Goal: Task Accomplishment & Management: Manage account settings

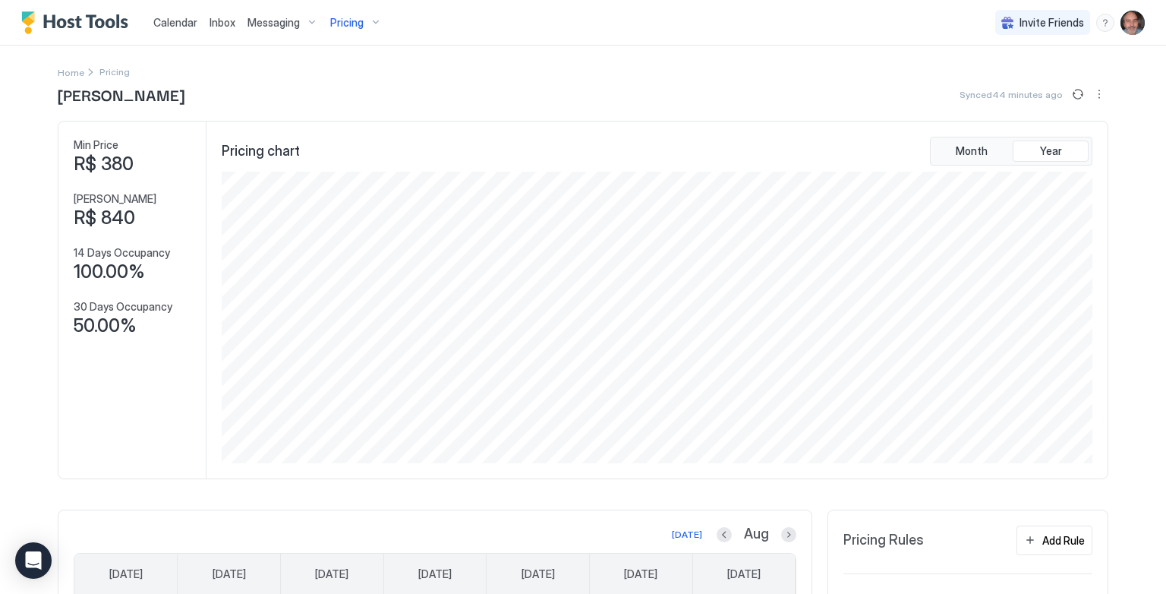
scroll to position [292, 875]
click at [166, 23] on span "Calendar" at bounding box center [175, 22] width 44 height 13
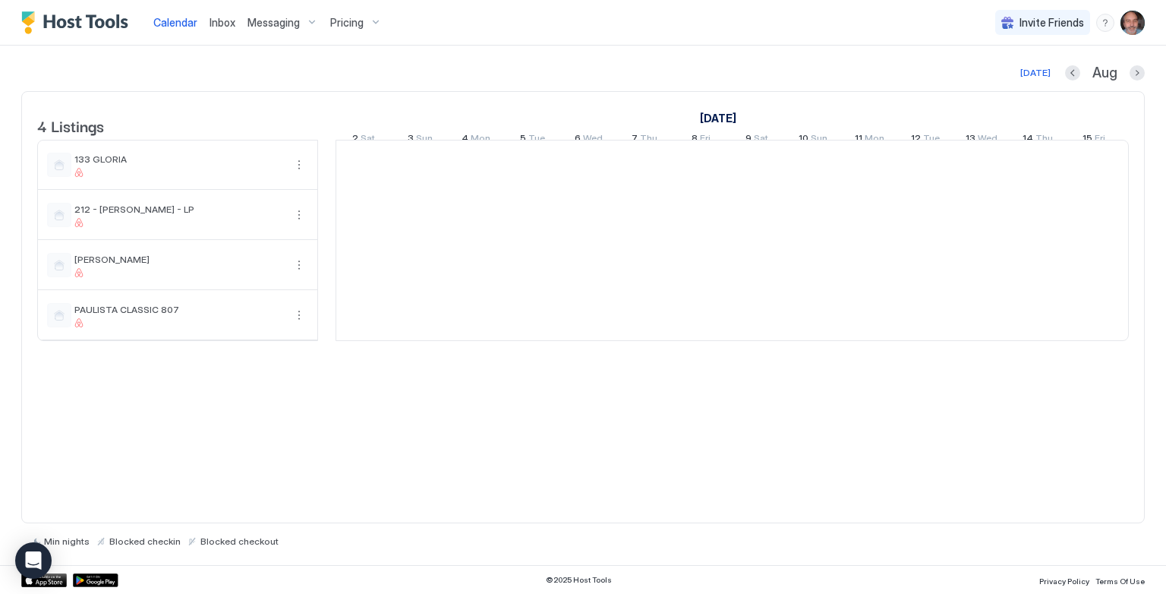
scroll to position [0, 844]
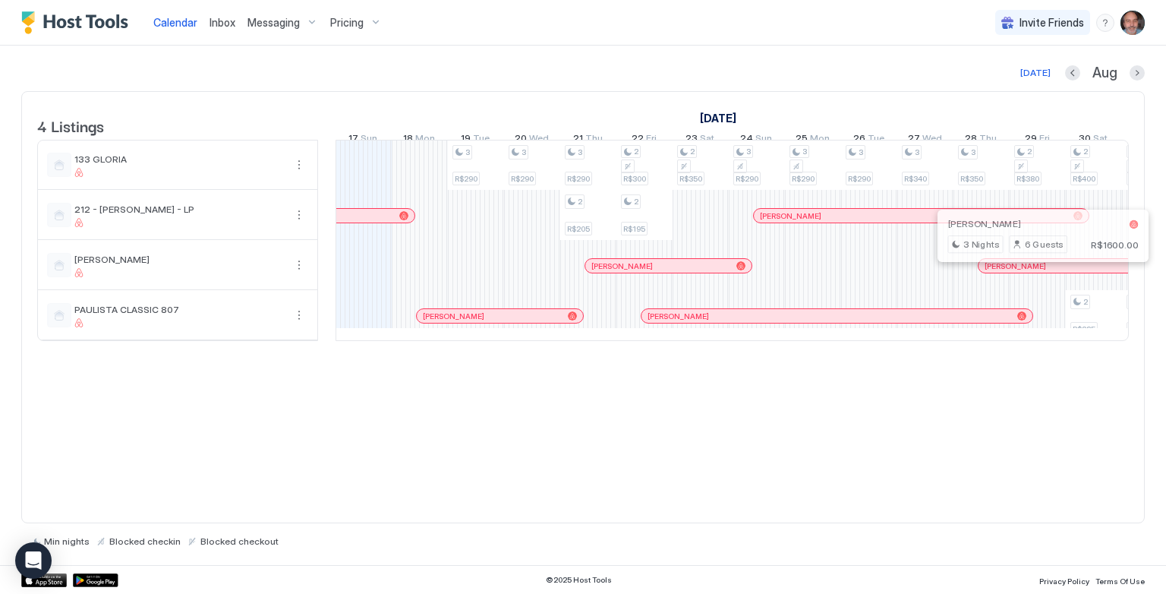
click at [1037, 272] on div at bounding box center [1038, 266] width 12 height 12
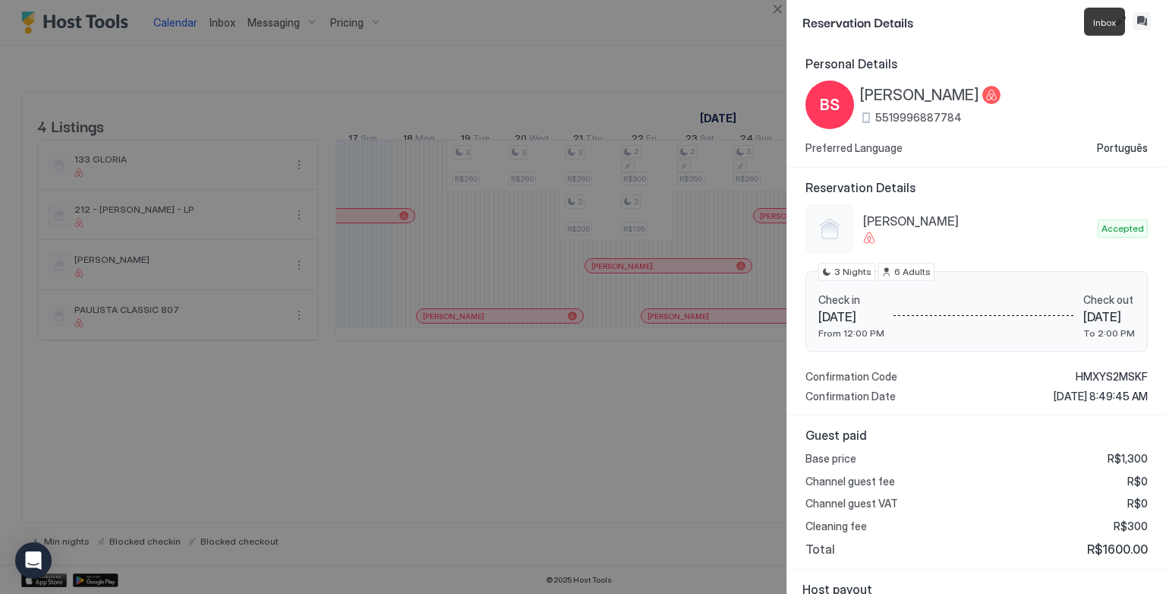
click at [1146, 24] on button "Inbox" at bounding box center [1142, 21] width 18 height 18
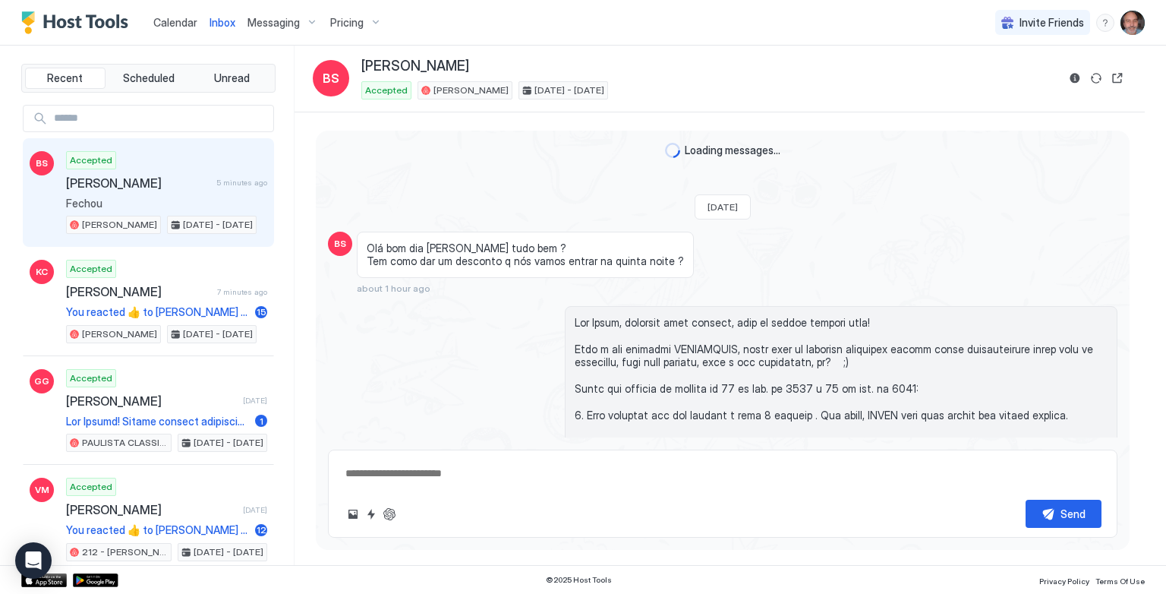
scroll to position [1570, 0]
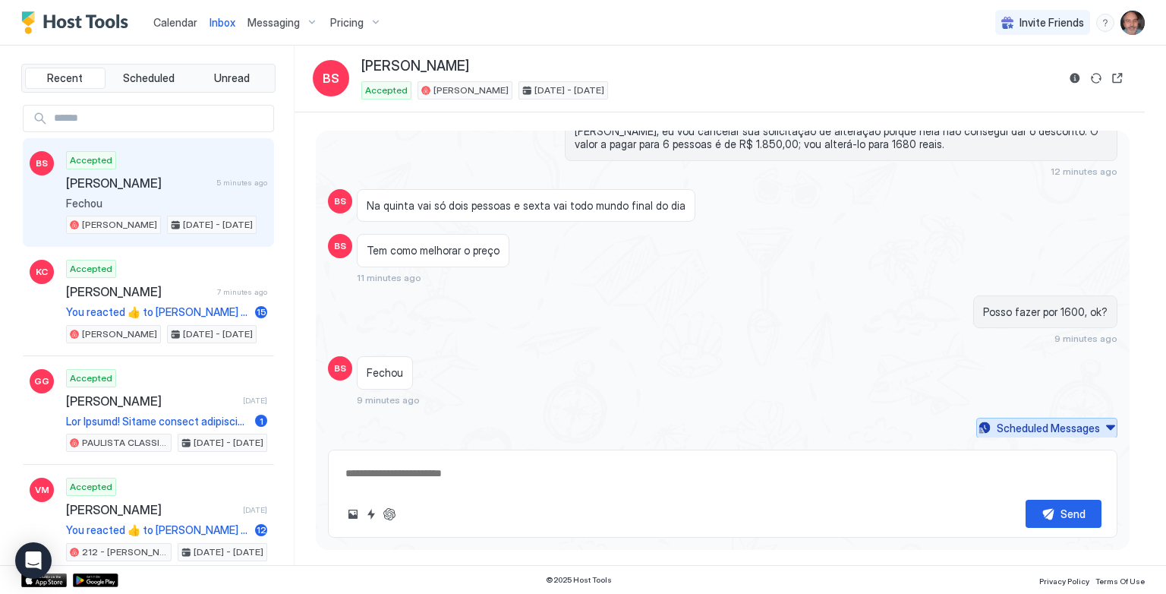
click at [1032, 427] on div "Scheduled Messages" at bounding box center [1048, 428] width 103 height 16
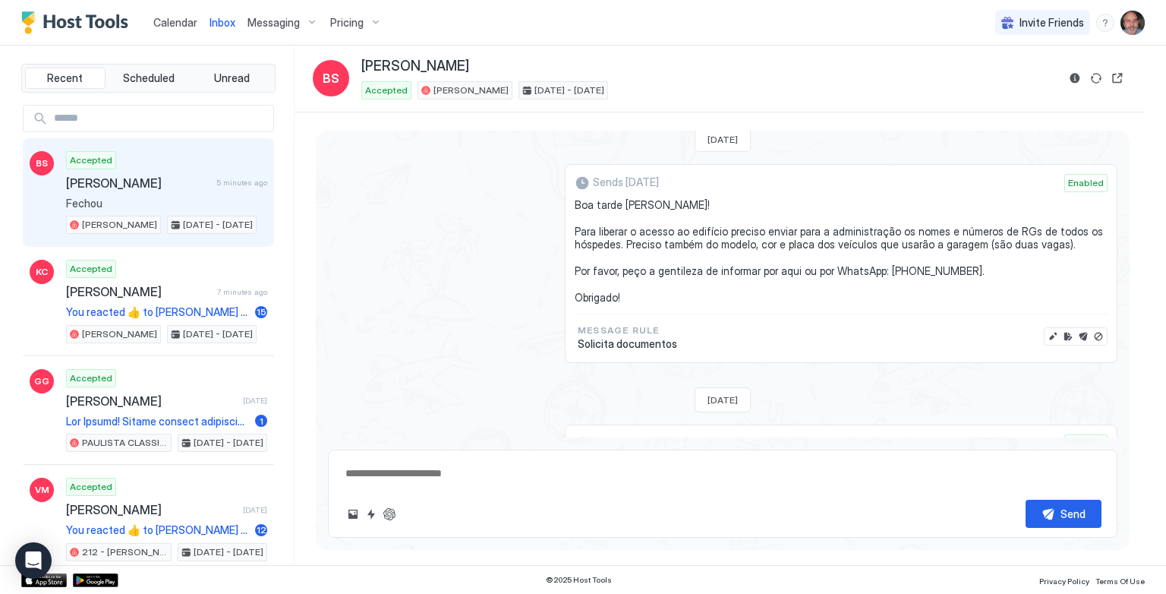
scroll to position [1852, 0]
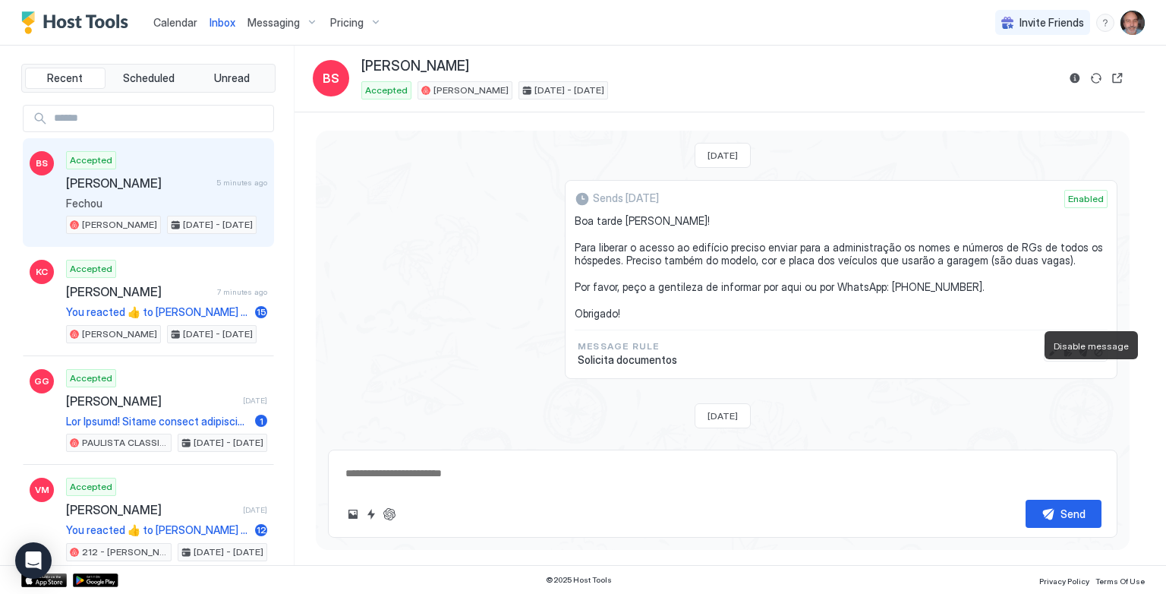
click at [1091, 360] on button "Disable message" at bounding box center [1098, 352] width 15 height 15
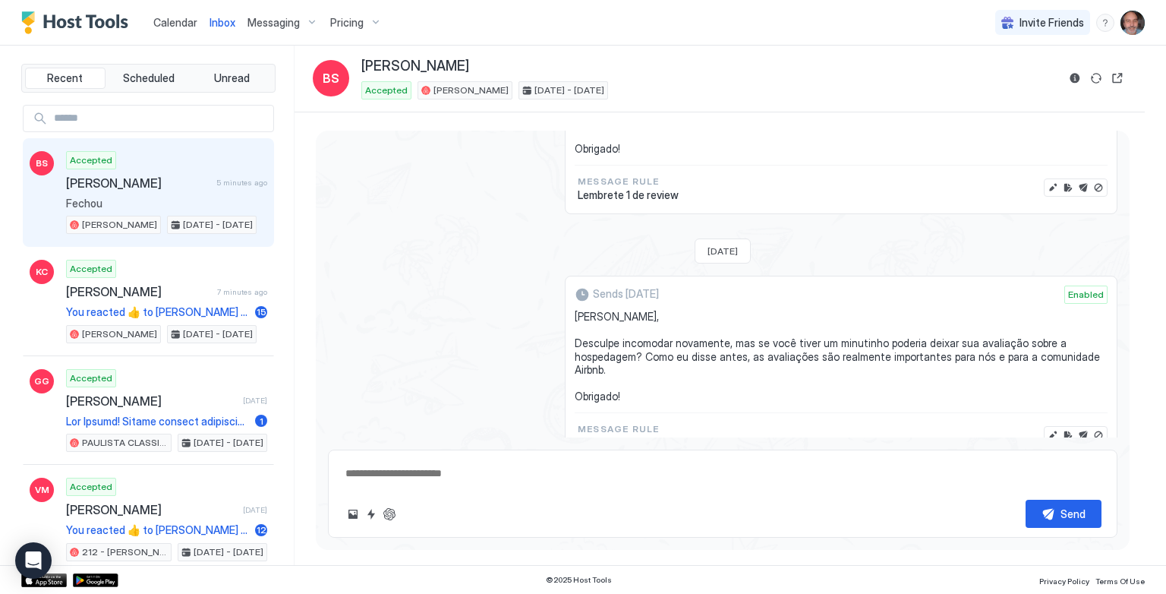
scroll to position [3567, 0]
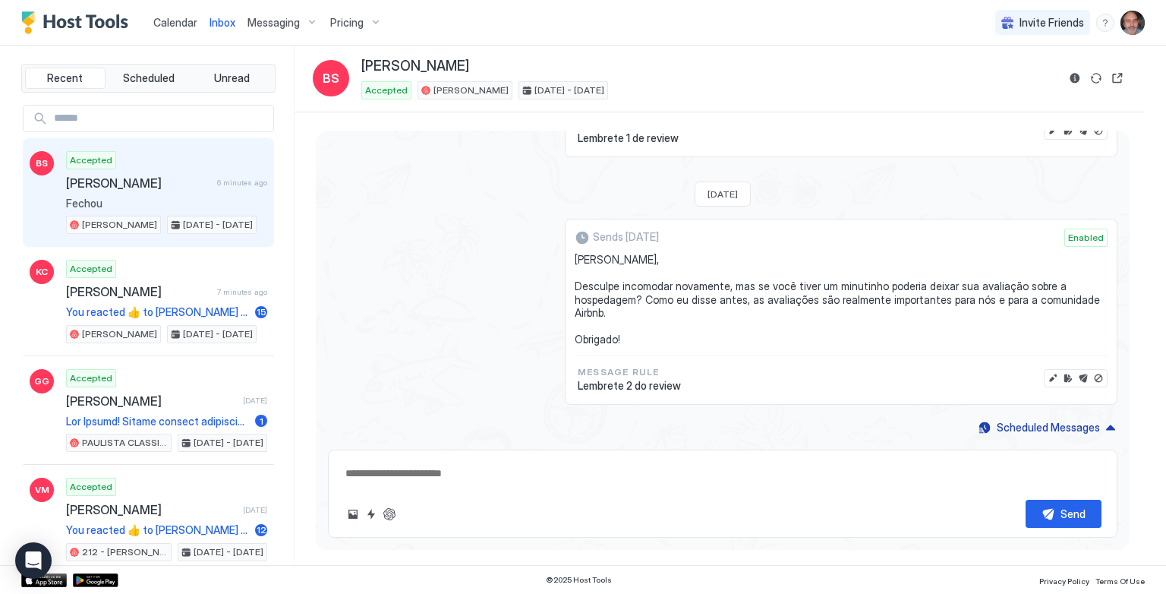
click at [417, 304] on div "Sends [DATE] Enabled [PERSON_NAME], Desculpe incomodar novamente, mas se você t…" at bounding box center [723, 312] width 790 height 186
click at [121, 186] on span "[PERSON_NAME]" at bounding box center [138, 182] width 145 height 15
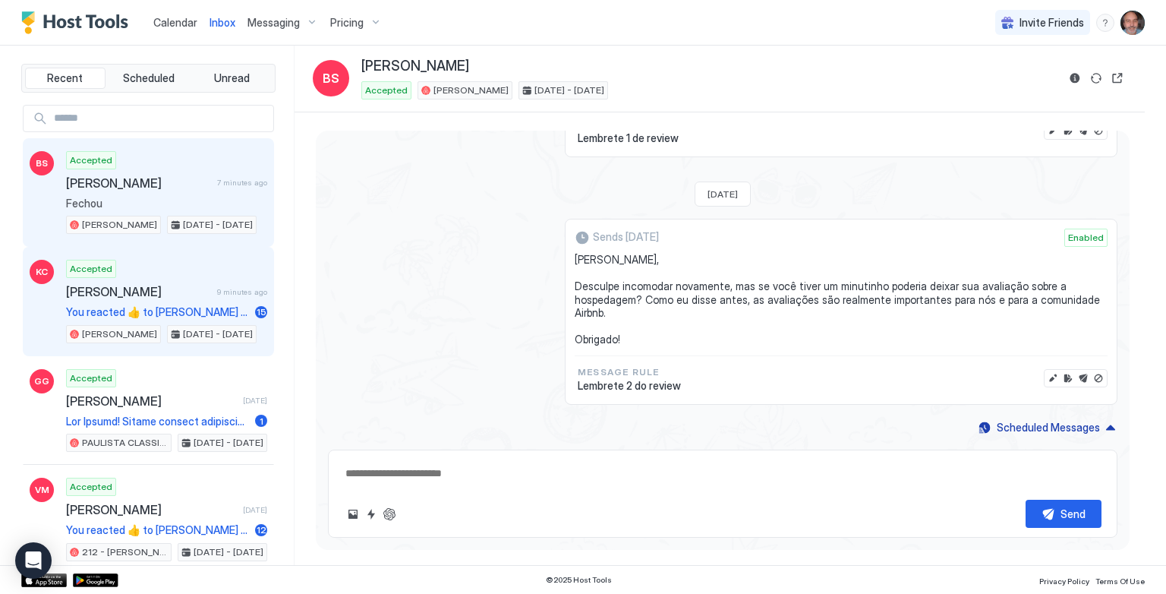
click at [145, 298] on div "Accepted [PERSON_NAME] 9 minutes ago You reacted 👍 to [PERSON_NAME] message "As…" at bounding box center [166, 302] width 201 height 84
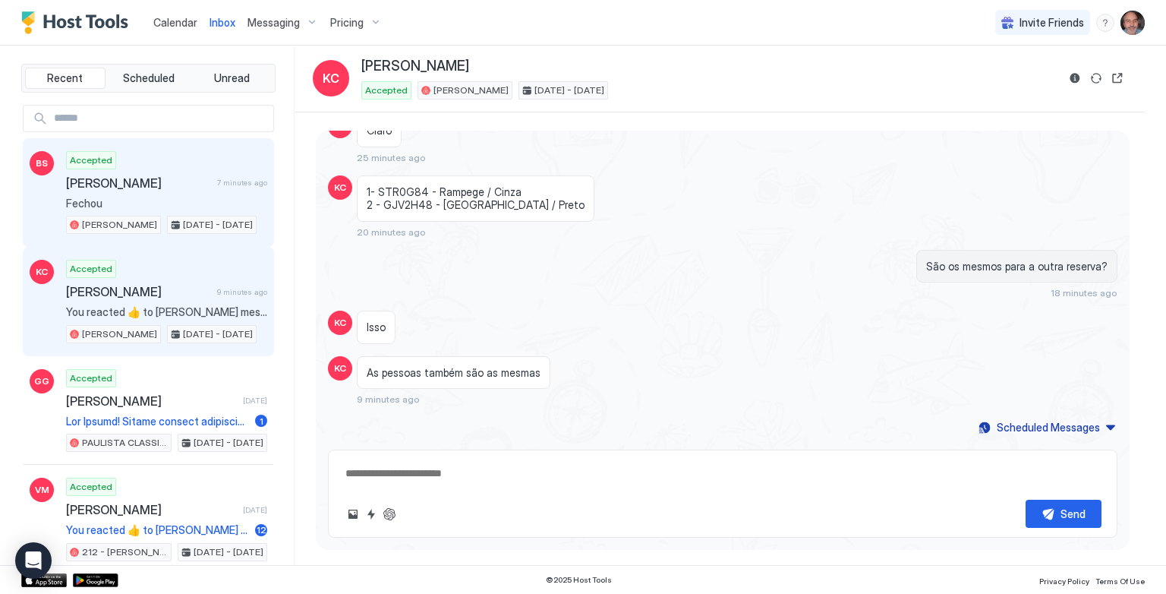
click at [120, 178] on span "[PERSON_NAME]" at bounding box center [138, 182] width 145 height 15
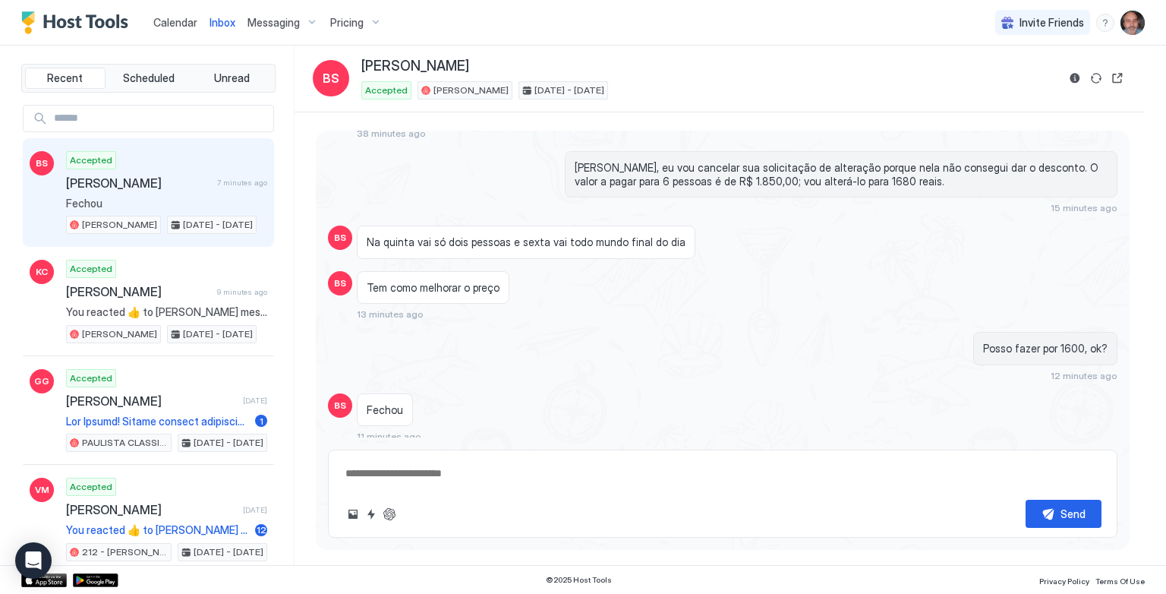
scroll to position [1554, 0]
